Goal: Task Accomplishment & Management: Use online tool/utility

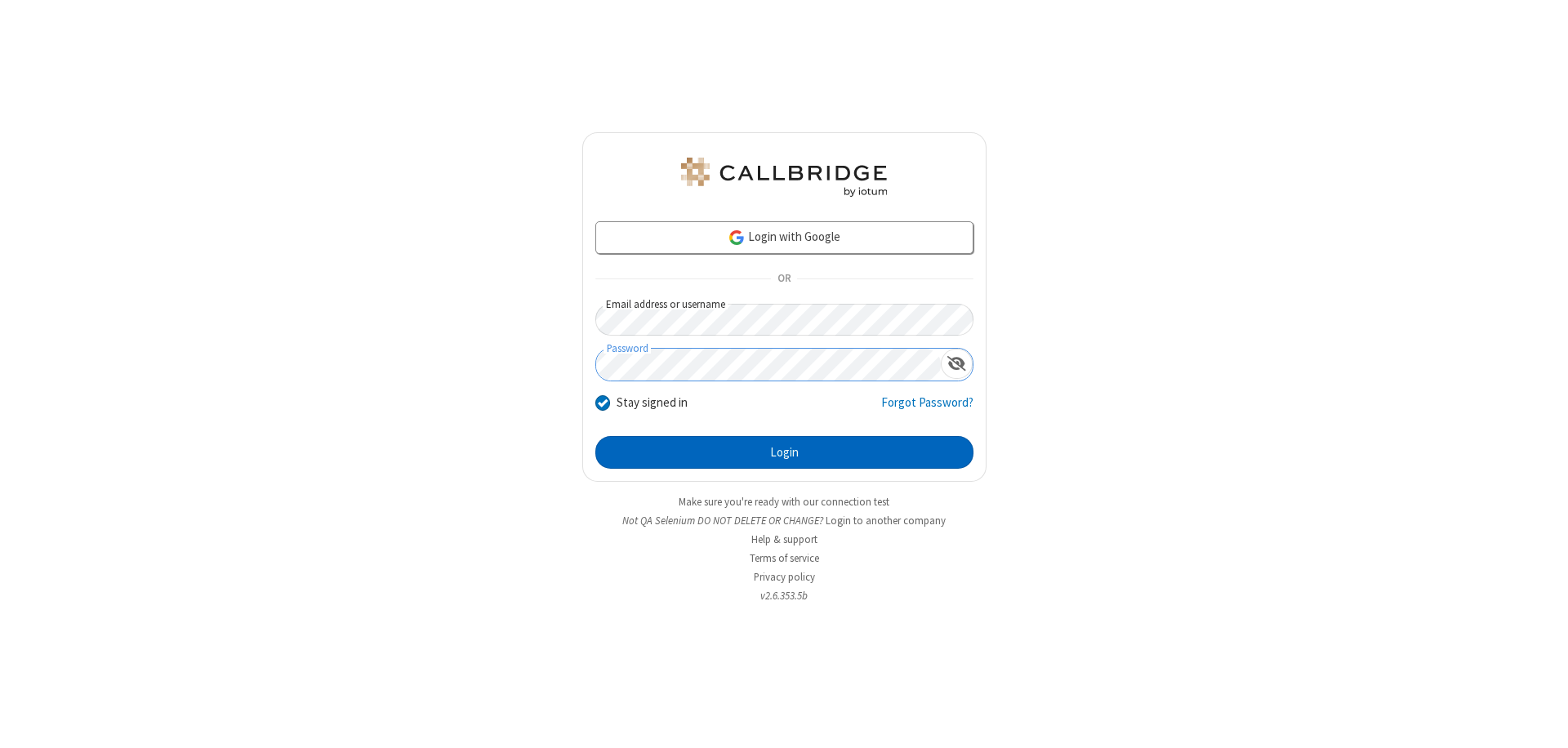
click at [784, 452] on button "Login" at bounding box center [784, 452] width 378 height 33
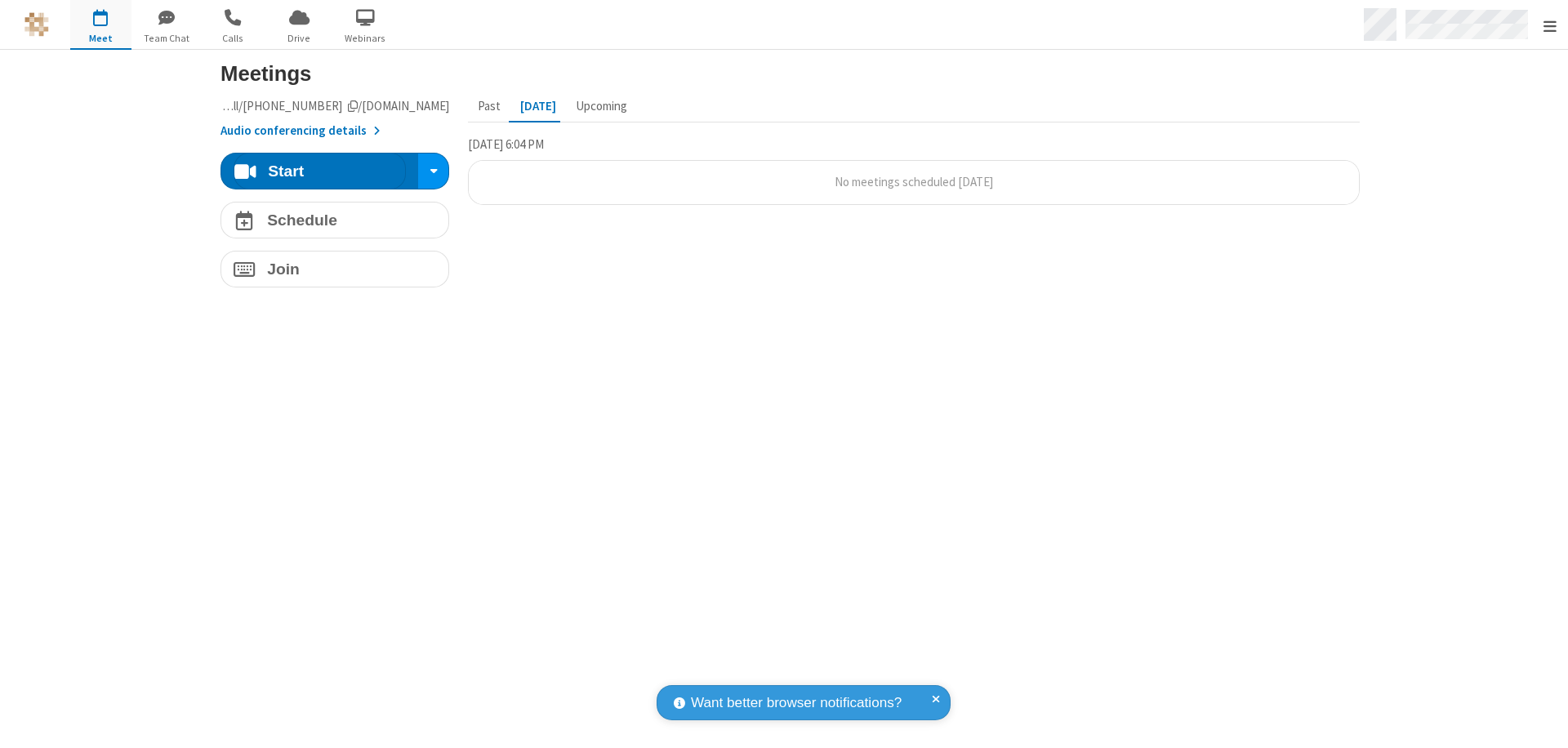
click at [1550, 25] on span "Open menu" at bounding box center [1551, 26] width 14 height 16
click at [299, 38] on span "Drive" at bounding box center [300, 38] width 62 height 14
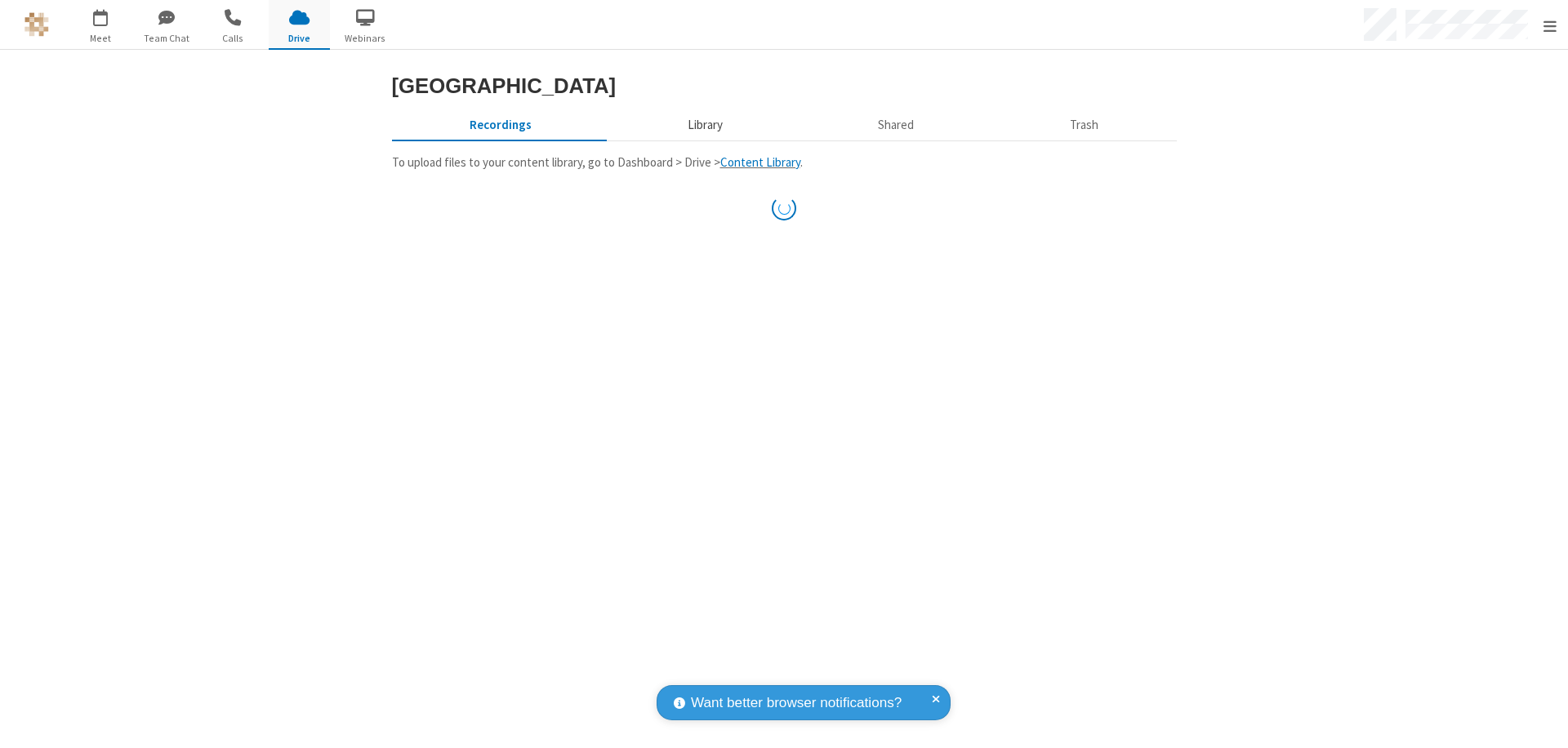
click at [696, 141] on button "Library" at bounding box center [705, 124] width 191 height 31
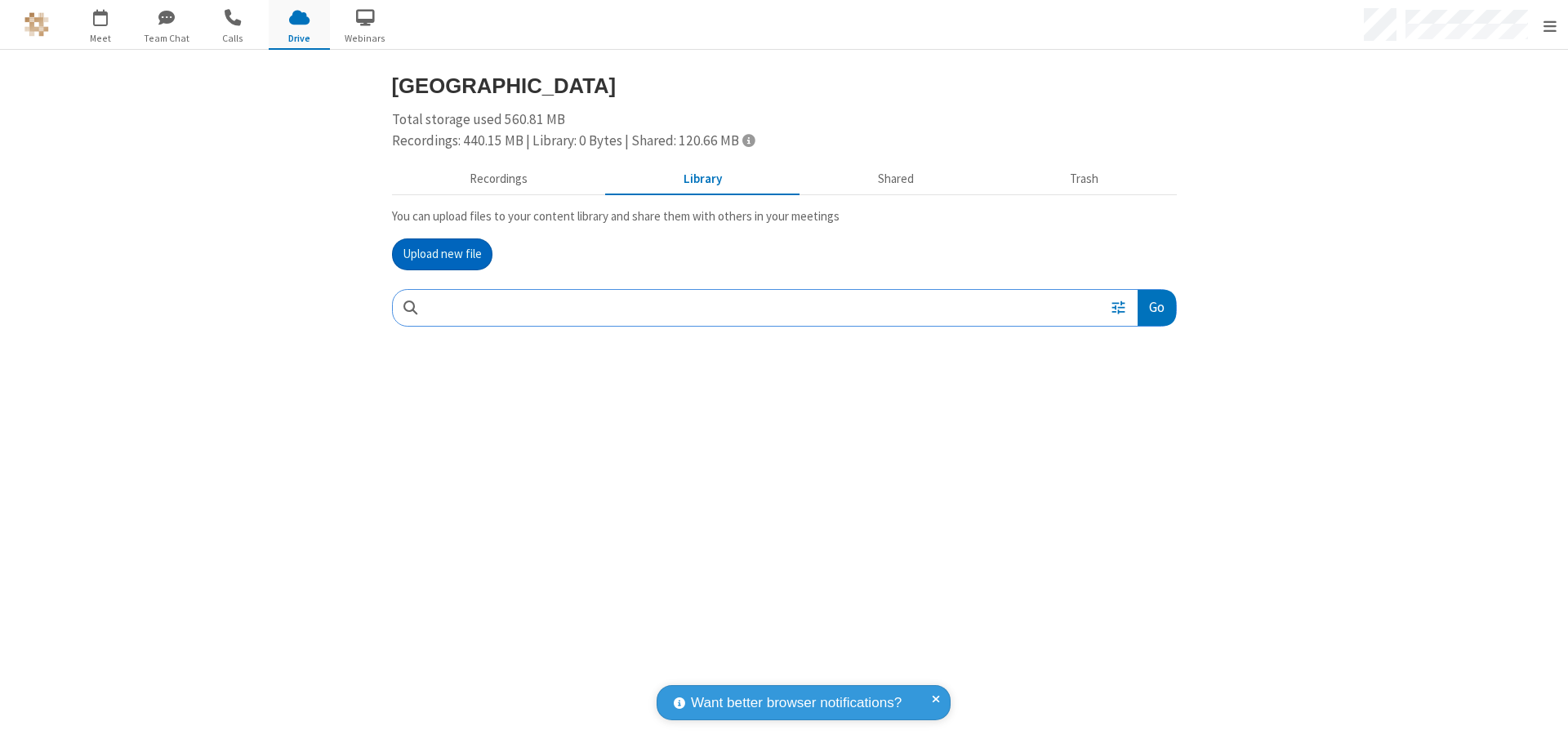
click at [435, 254] on button "Upload new file" at bounding box center [443, 254] width 100 height 33
